Goal: Task Accomplishment & Management: Manage account settings

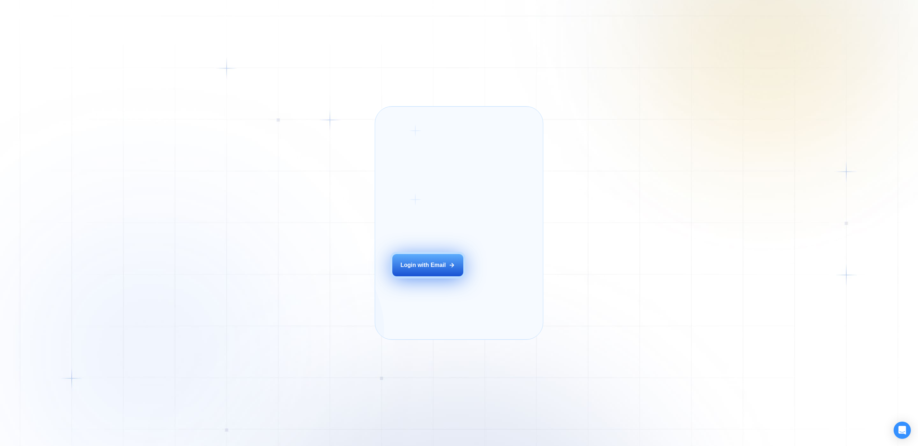
click at [431, 269] on div "Login with Email" at bounding box center [424, 265] width 46 height 8
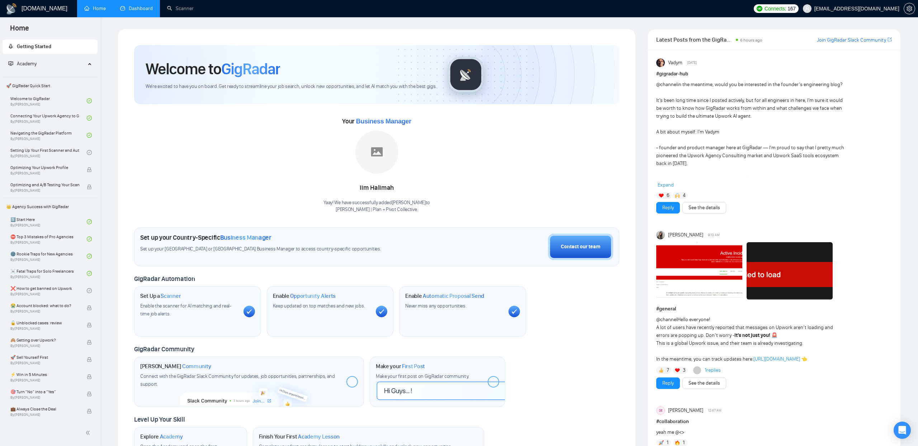
click at [132, 11] on link "Dashboard" at bounding box center [136, 8] width 33 height 6
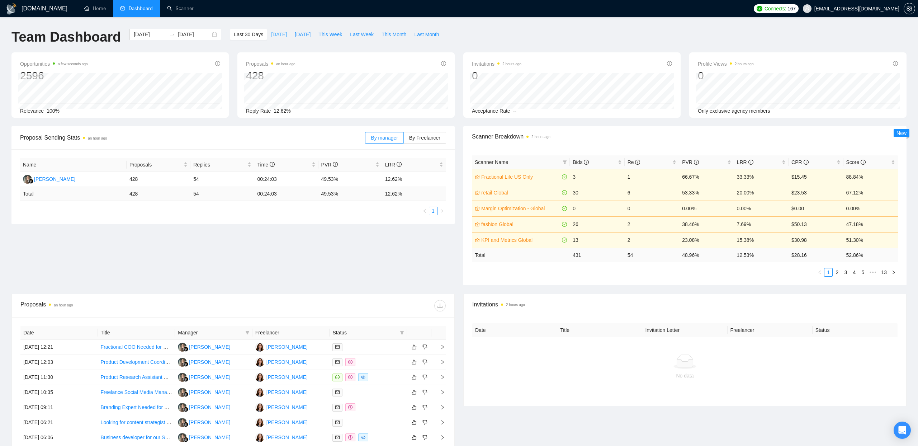
click at [271, 35] on span "[DATE]" at bounding box center [279, 34] width 16 height 8
click at [295, 34] on span "[DATE]" at bounding box center [303, 34] width 16 height 8
type input "[DATE]"
click at [337, 36] on span "This Week" at bounding box center [331, 34] width 24 height 8
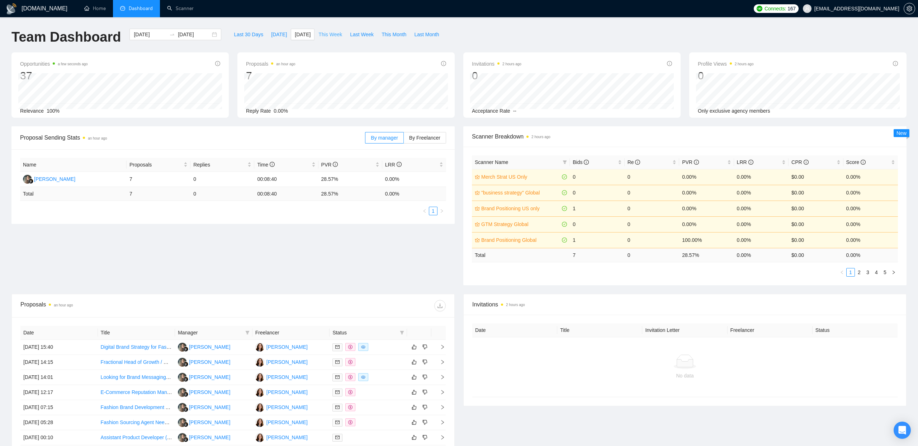
type input "[DATE]"
click at [360, 36] on span "Last Week" at bounding box center [362, 34] width 24 height 8
type input "[DATE]"
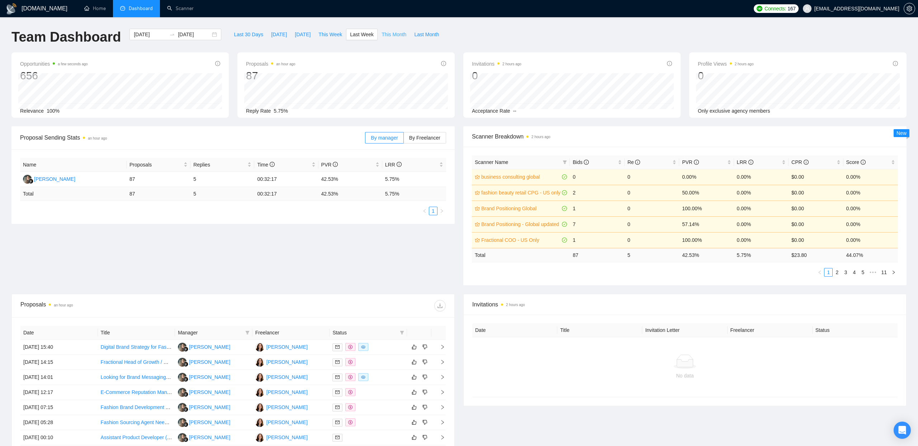
click at [391, 35] on span "This Month" at bounding box center [394, 34] width 25 height 8
type input "[DATE]"
click at [437, 35] on span "Last Month" at bounding box center [426, 34] width 25 height 8
type input "[DATE]"
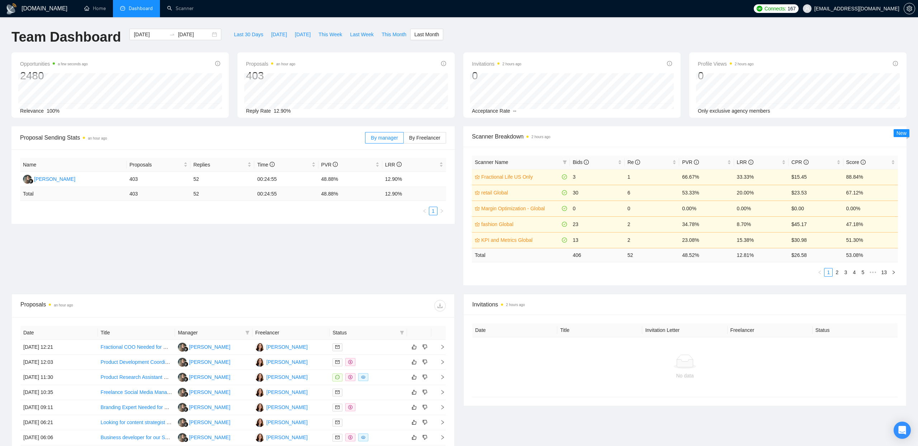
type input "[DATE]"
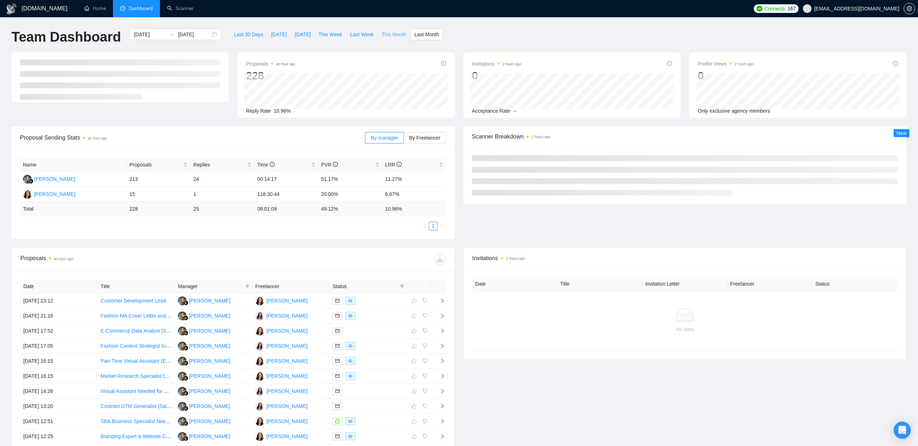
click at [387, 34] on span "This Month" at bounding box center [394, 34] width 25 height 8
type input "[DATE]"
